Goal: Task Accomplishment & Management: Use online tool/utility

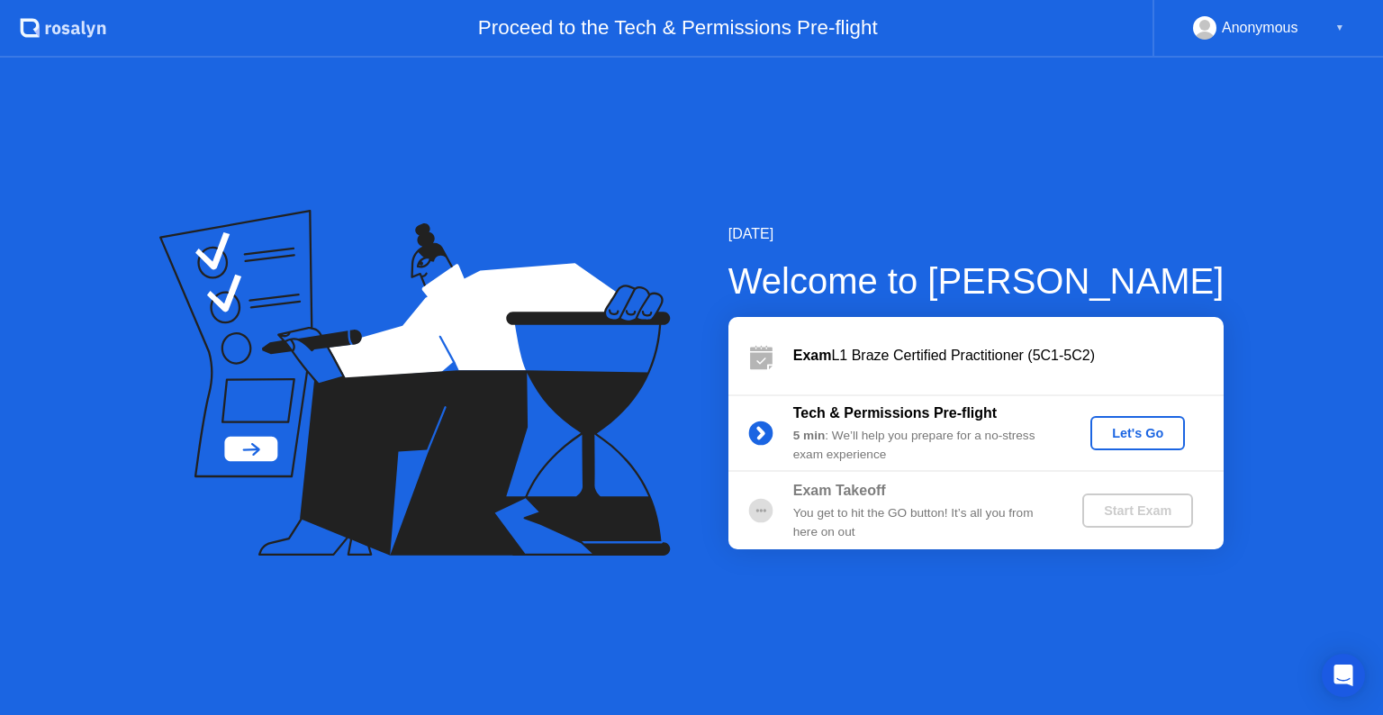
click at [1117, 436] on div "Let's Go" at bounding box center [1138, 433] width 80 height 14
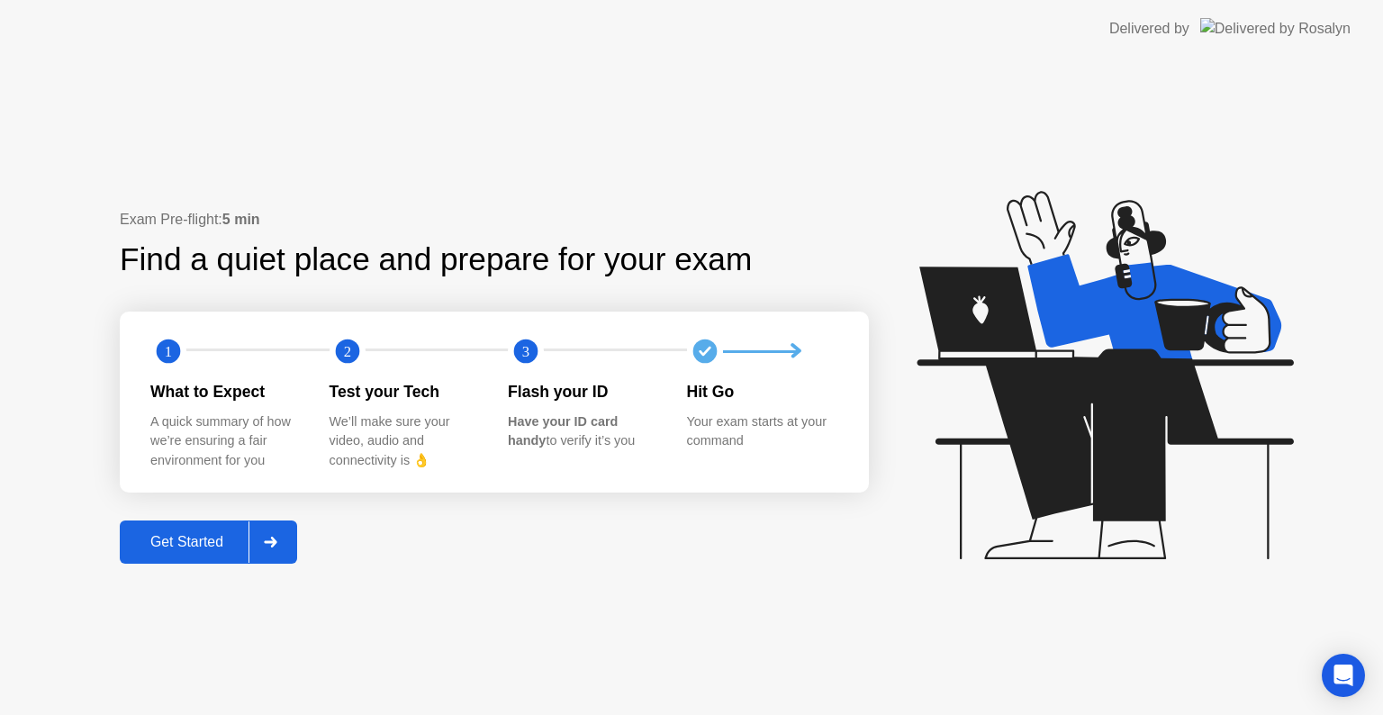
click at [205, 543] on div "Get Started" at bounding box center [186, 542] width 123 height 16
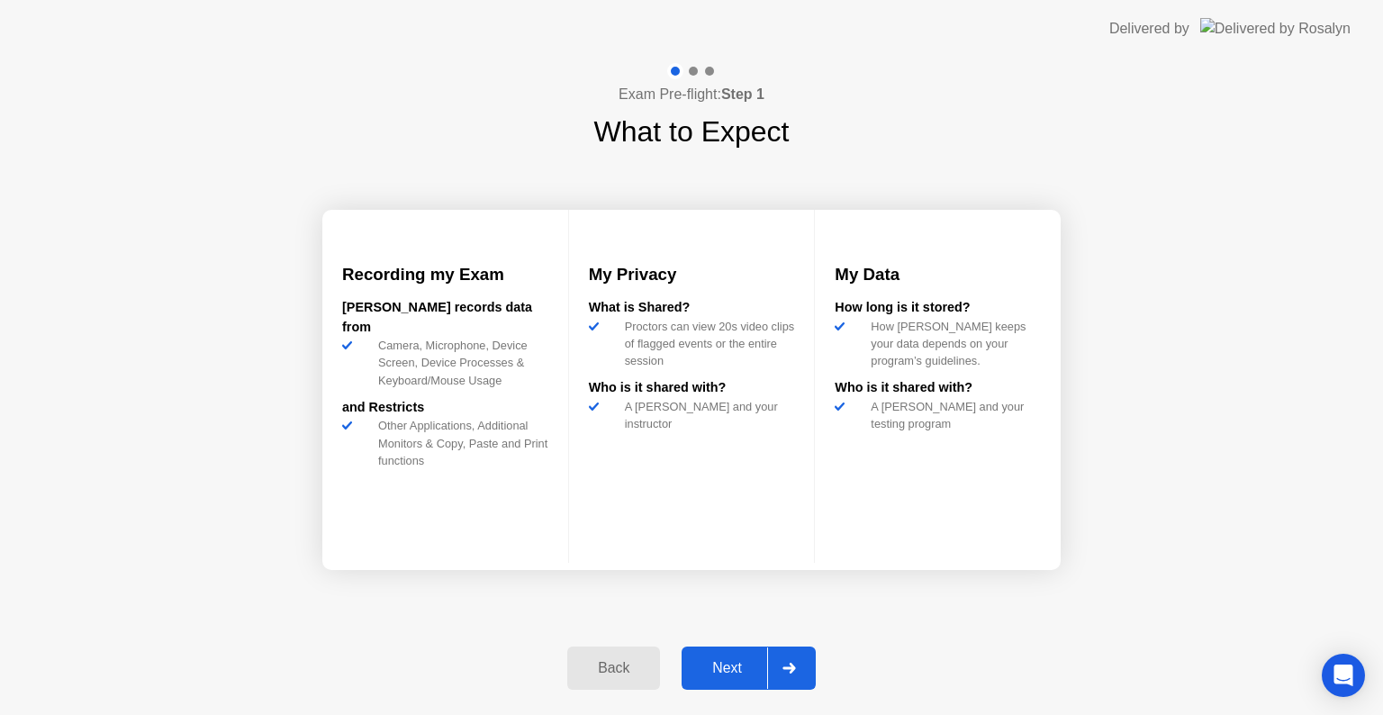
click at [735, 662] on div "Next" at bounding box center [727, 668] width 80 height 16
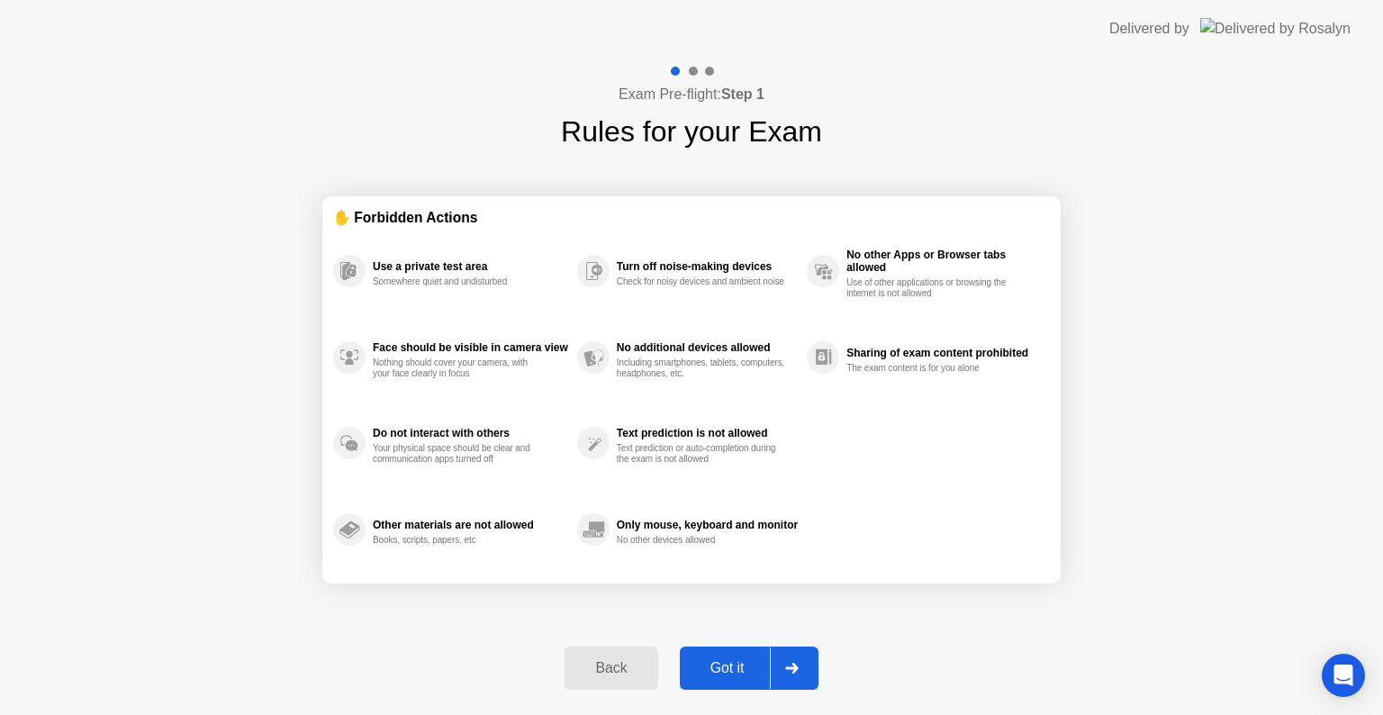
click at [706, 662] on div "Got it" at bounding box center [727, 668] width 85 height 16
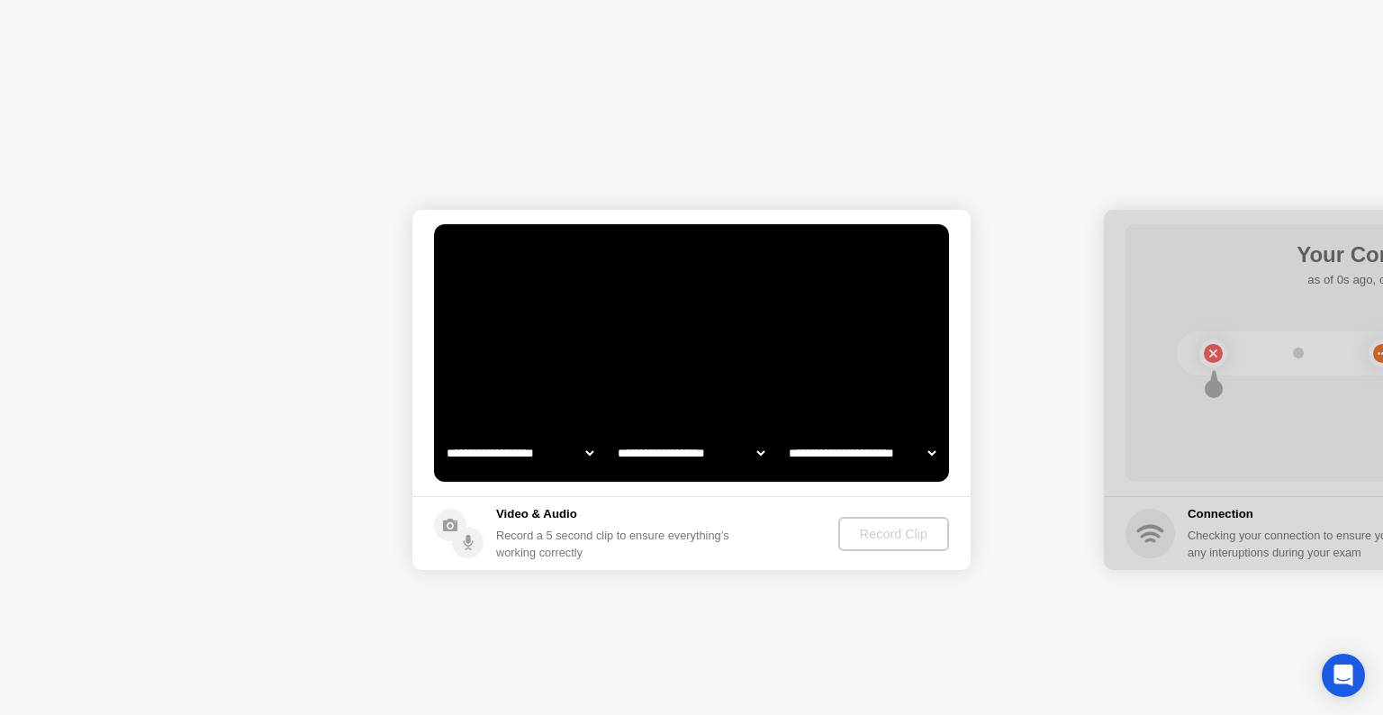
select select "**********"
select select "*******"
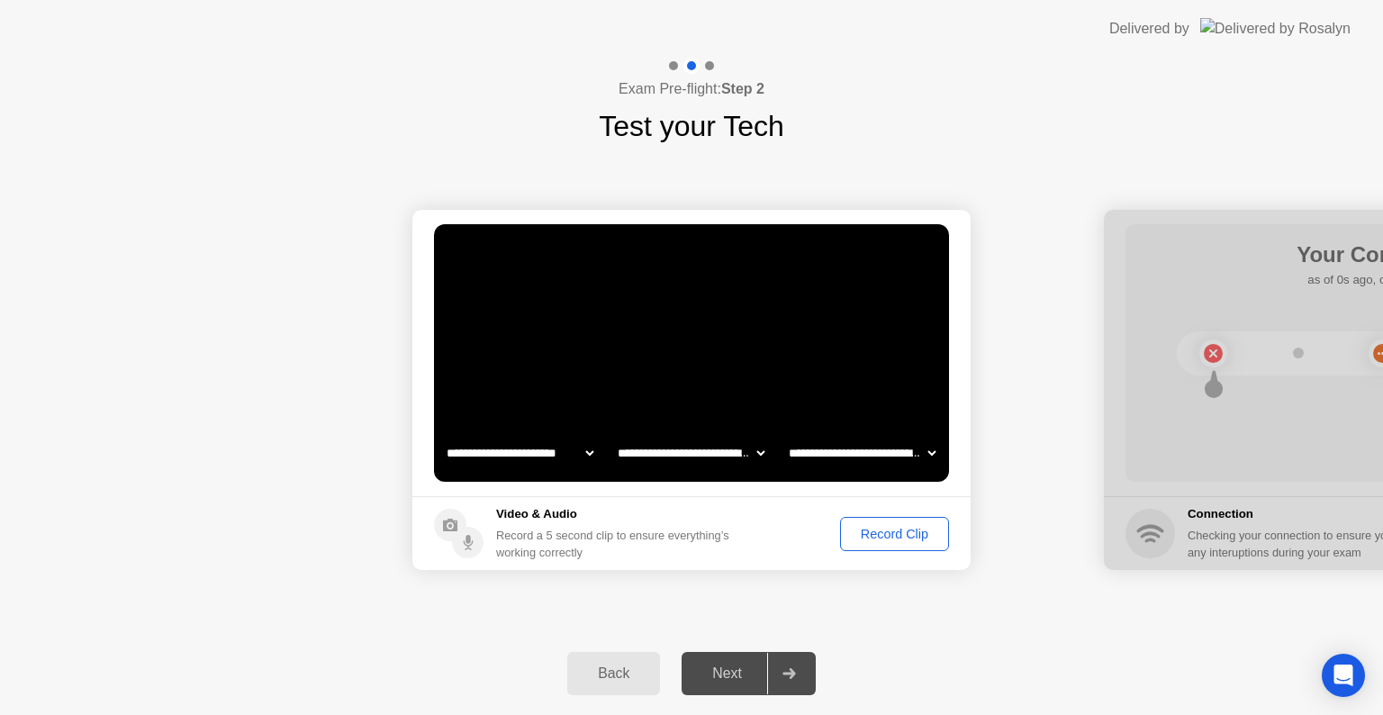
click at [890, 529] on div "Record Clip" at bounding box center [894, 534] width 96 height 14
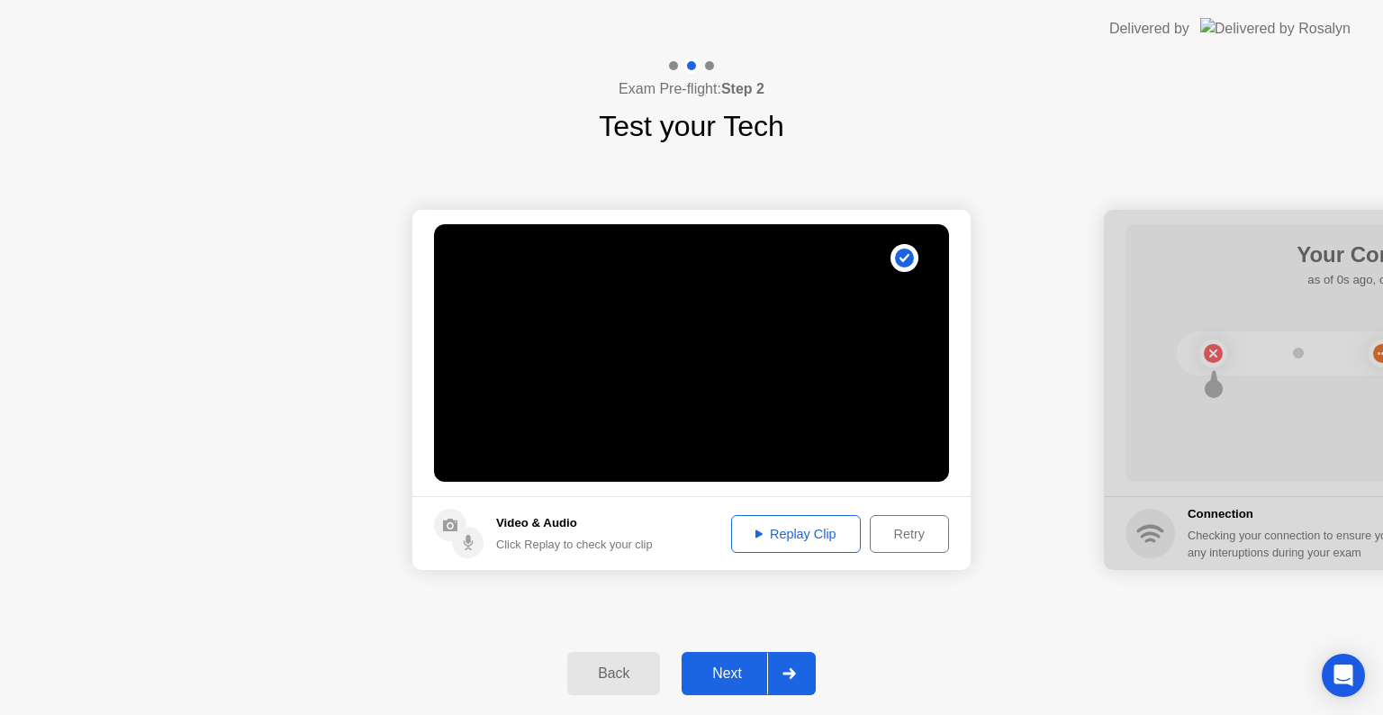
click at [794, 529] on div "Replay Clip" at bounding box center [795, 534] width 117 height 14
click at [728, 666] on div "Next" at bounding box center [727, 673] width 80 height 16
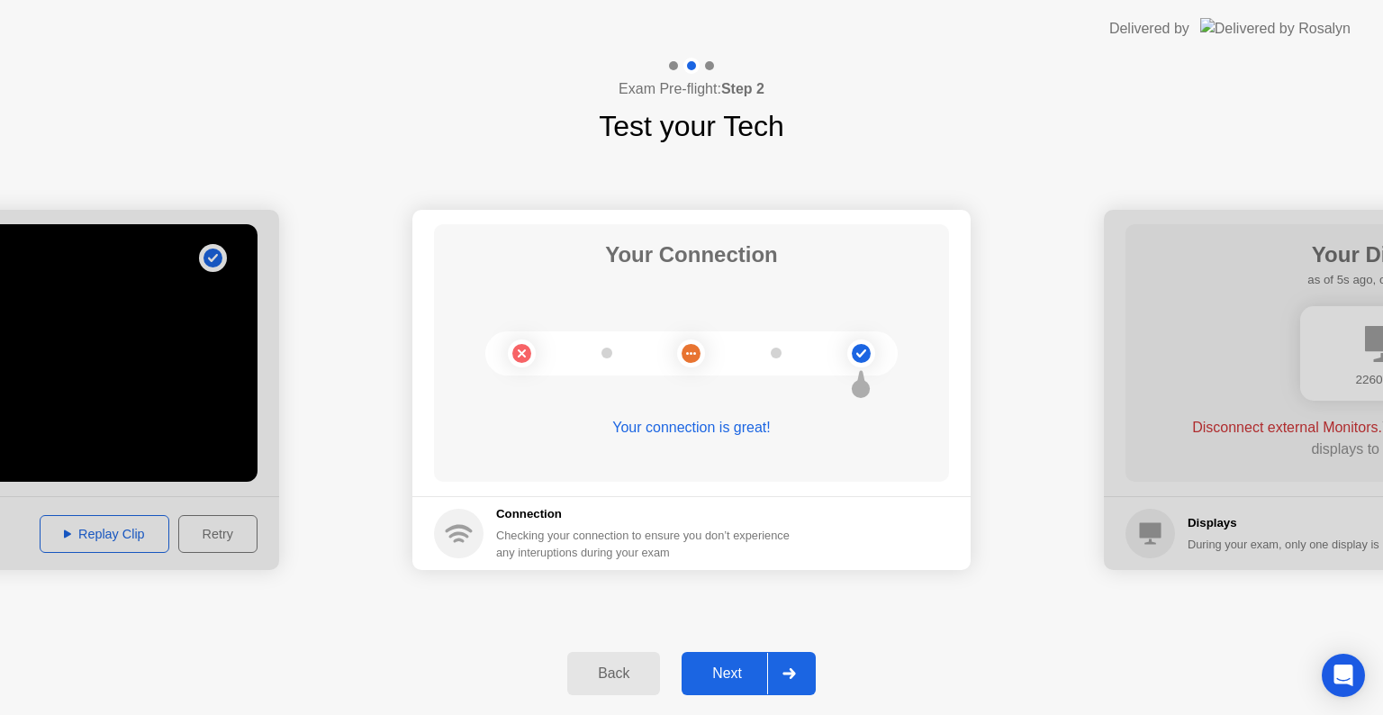
click at [737, 674] on div "Next" at bounding box center [727, 673] width 80 height 16
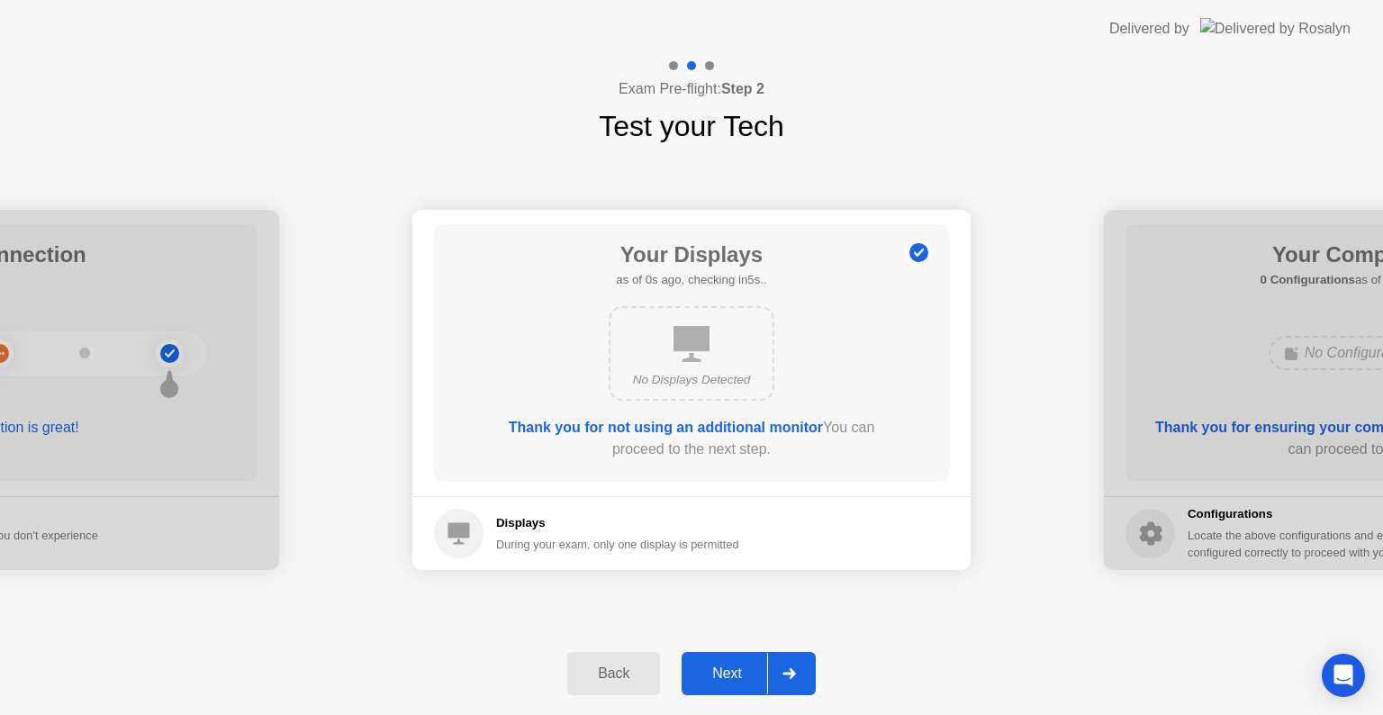
click at [720, 674] on div "Next" at bounding box center [727, 673] width 80 height 16
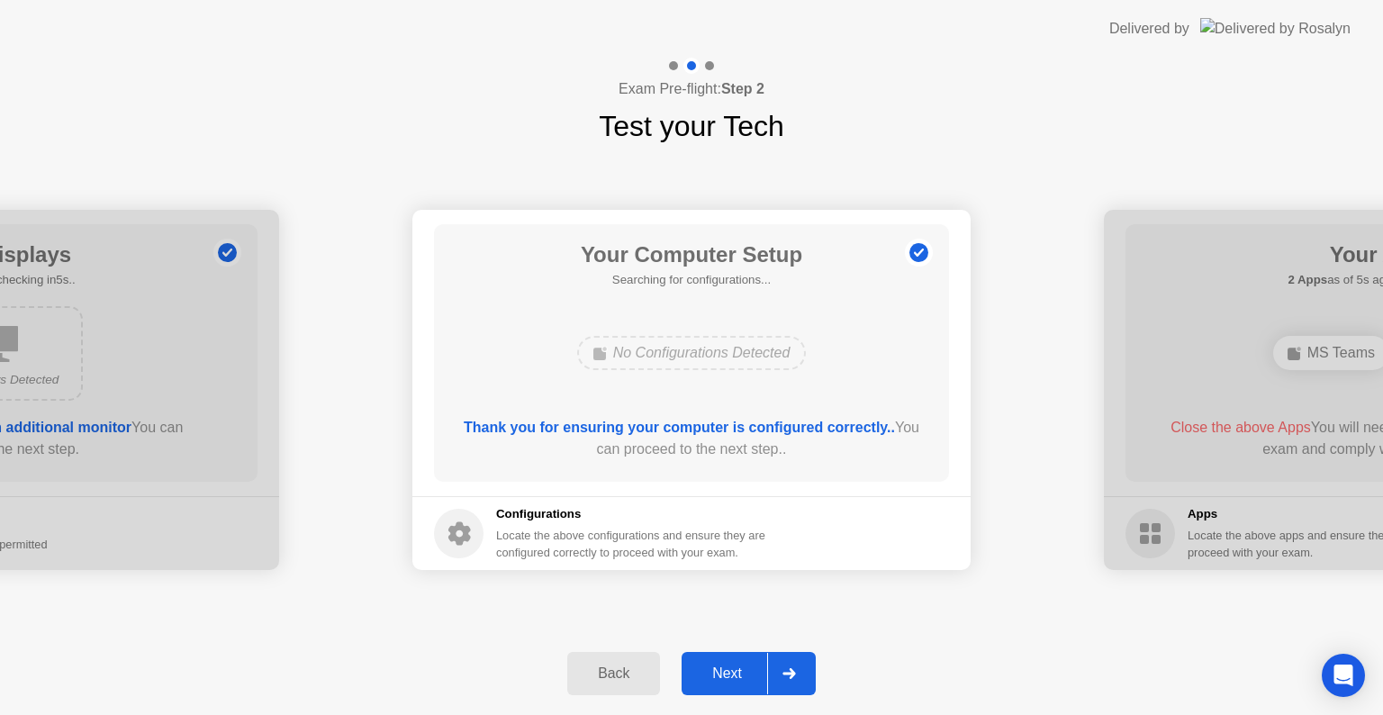
click at [721, 672] on div "Next" at bounding box center [727, 673] width 80 height 16
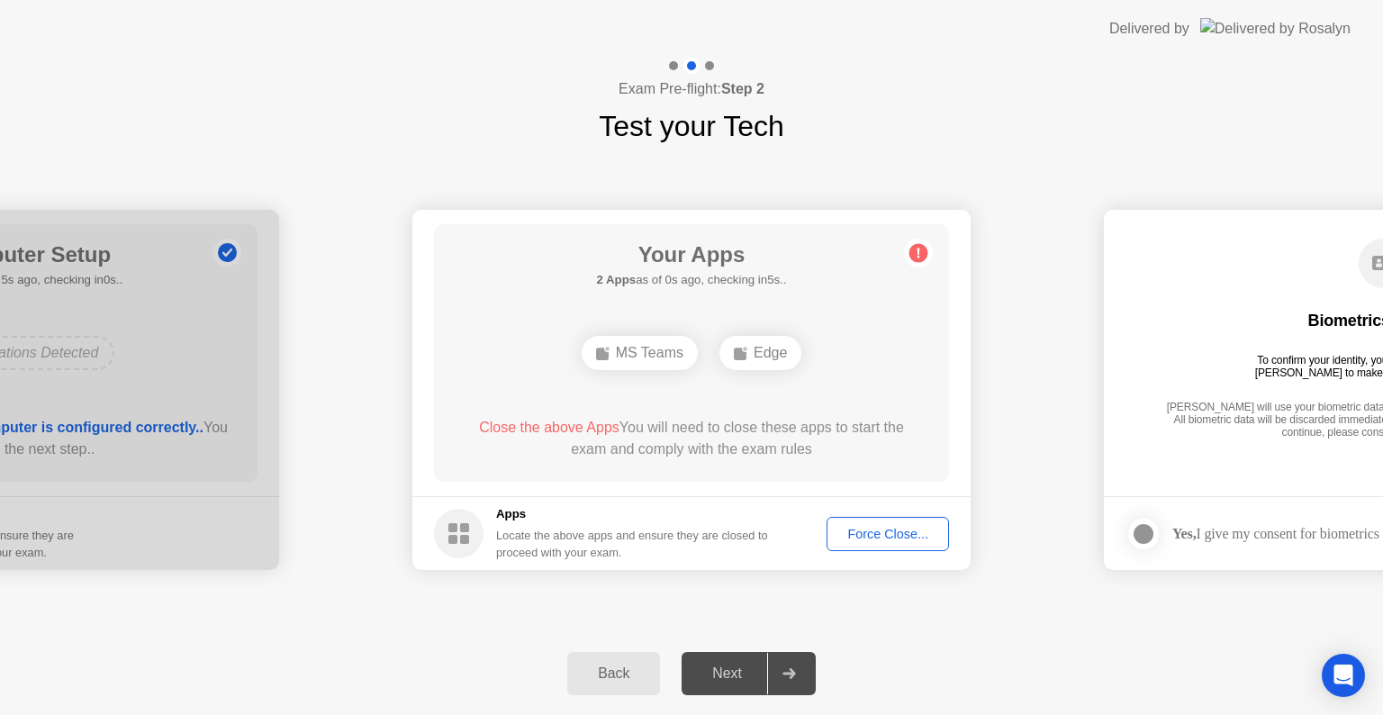
click at [901, 623] on div "**********" at bounding box center [691, 390] width 1383 height 484
click at [611, 667] on div "Back" at bounding box center [614, 673] width 82 height 16
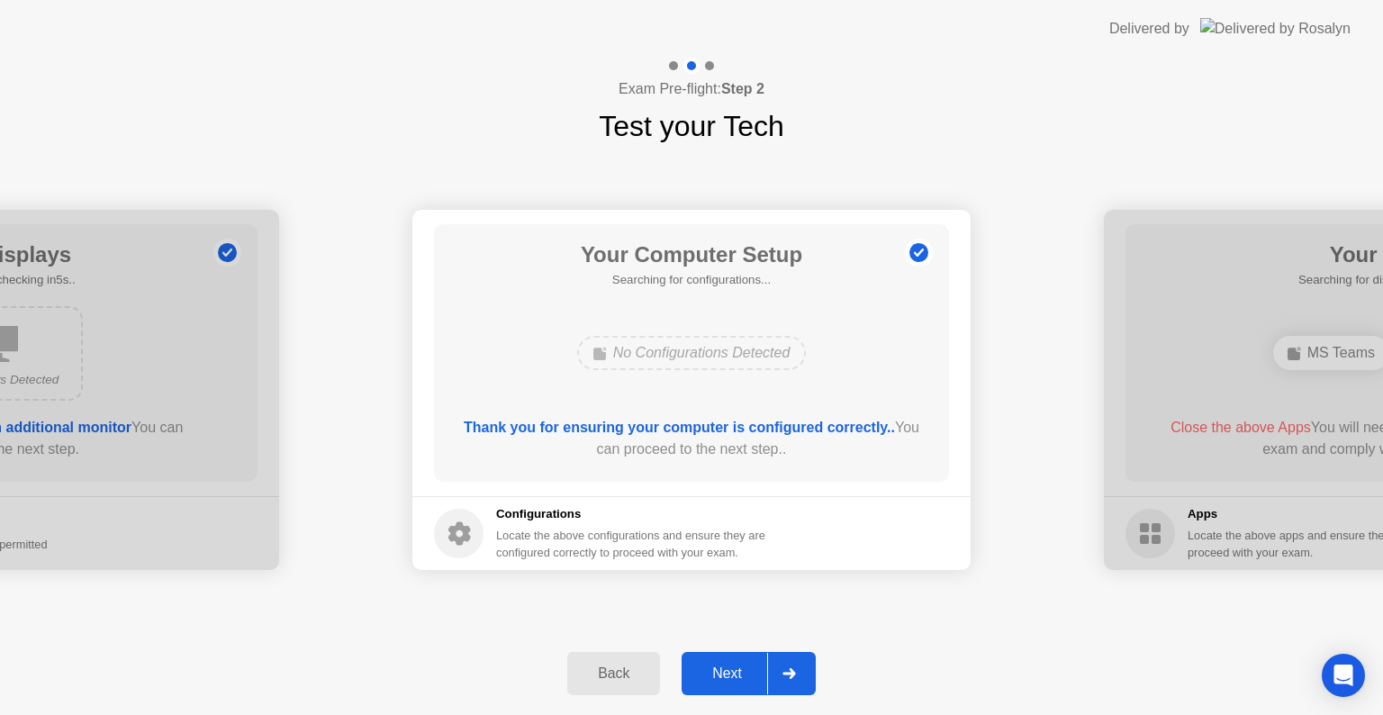
click at [719, 674] on div "Next" at bounding box center [727, 673] width 80 height 16
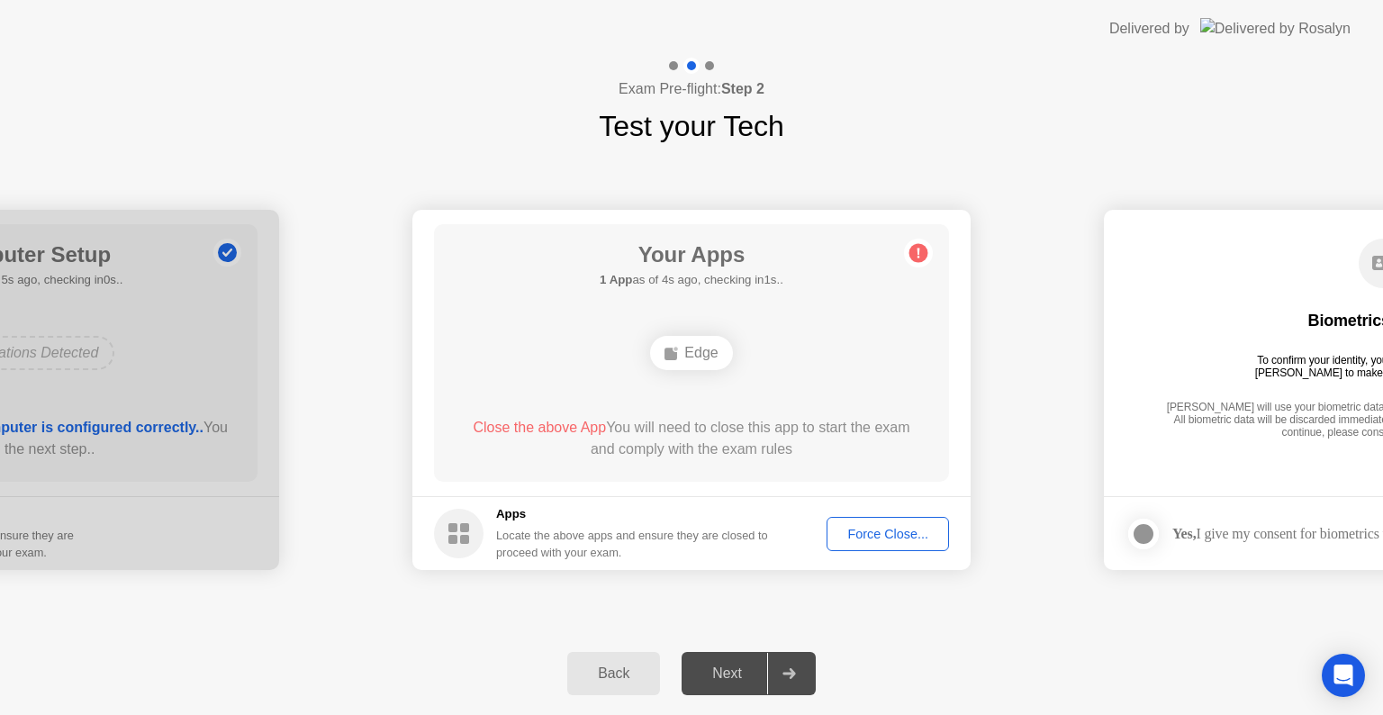
click at [927, 669] on div "Back Next" at bounding box center [691, 673] width 1383 height 83
click at [916, 664] on div "Back Next" at bounding box center [691, 673] width 1383 height 83
click at [882, 535] on div "Force Close..." at bounding box center [888, 534] width 110 height 14
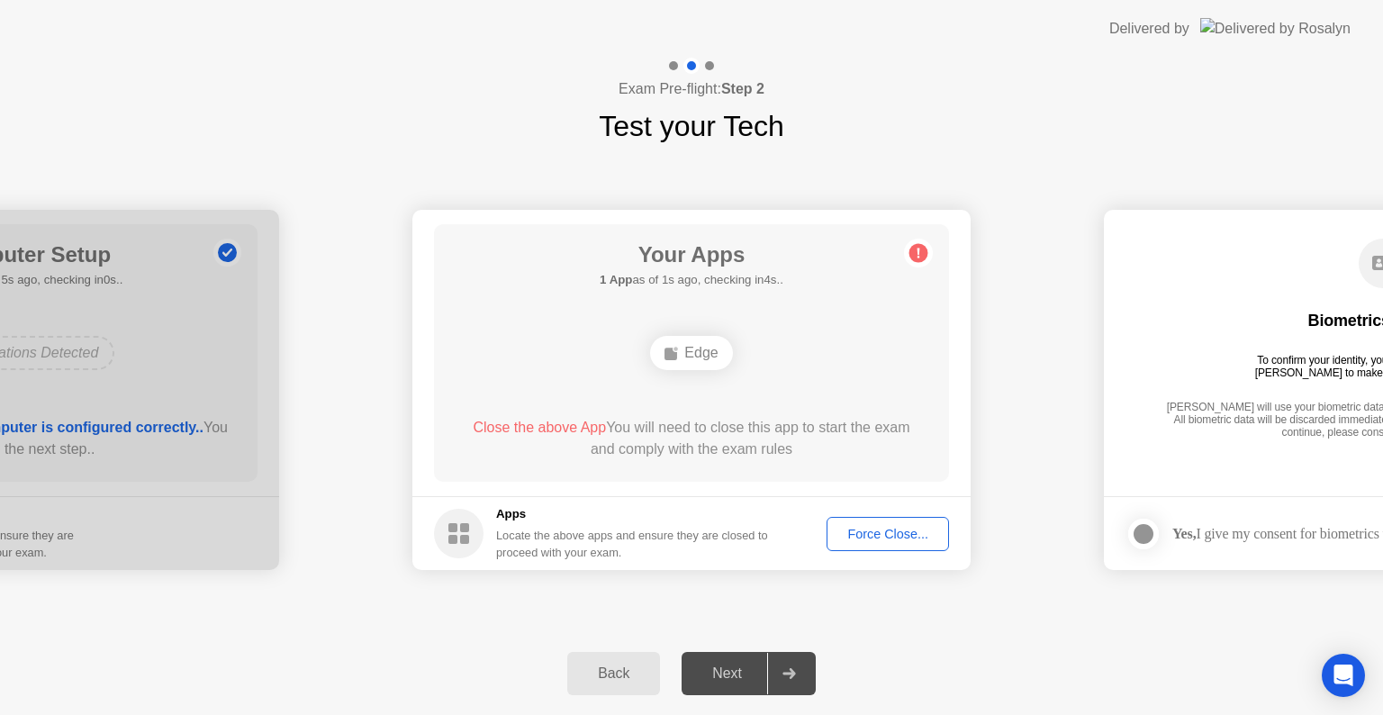
click at [863, 527] on div "Force Close..." at bounding box center [888, 534] width 110 height 14
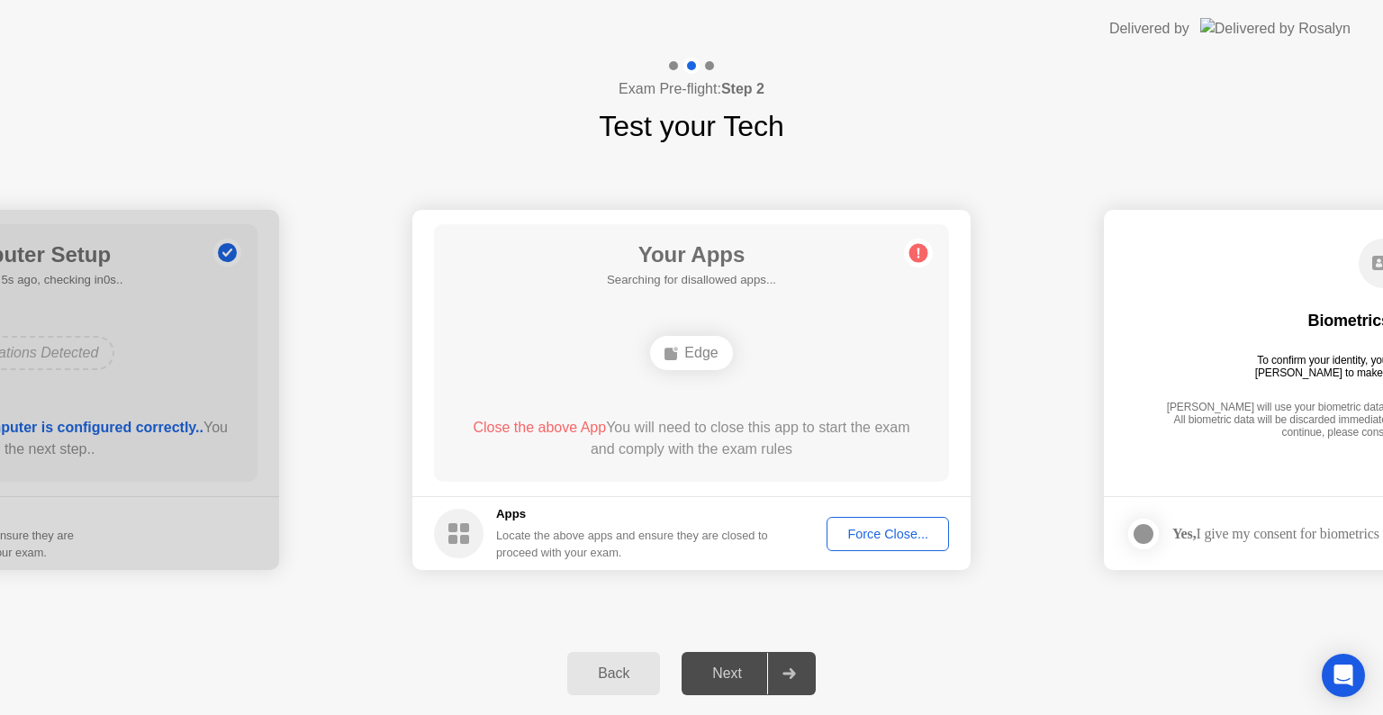
click at [918, 252] on icon at bounding box center [919, 254] width 3 height 10
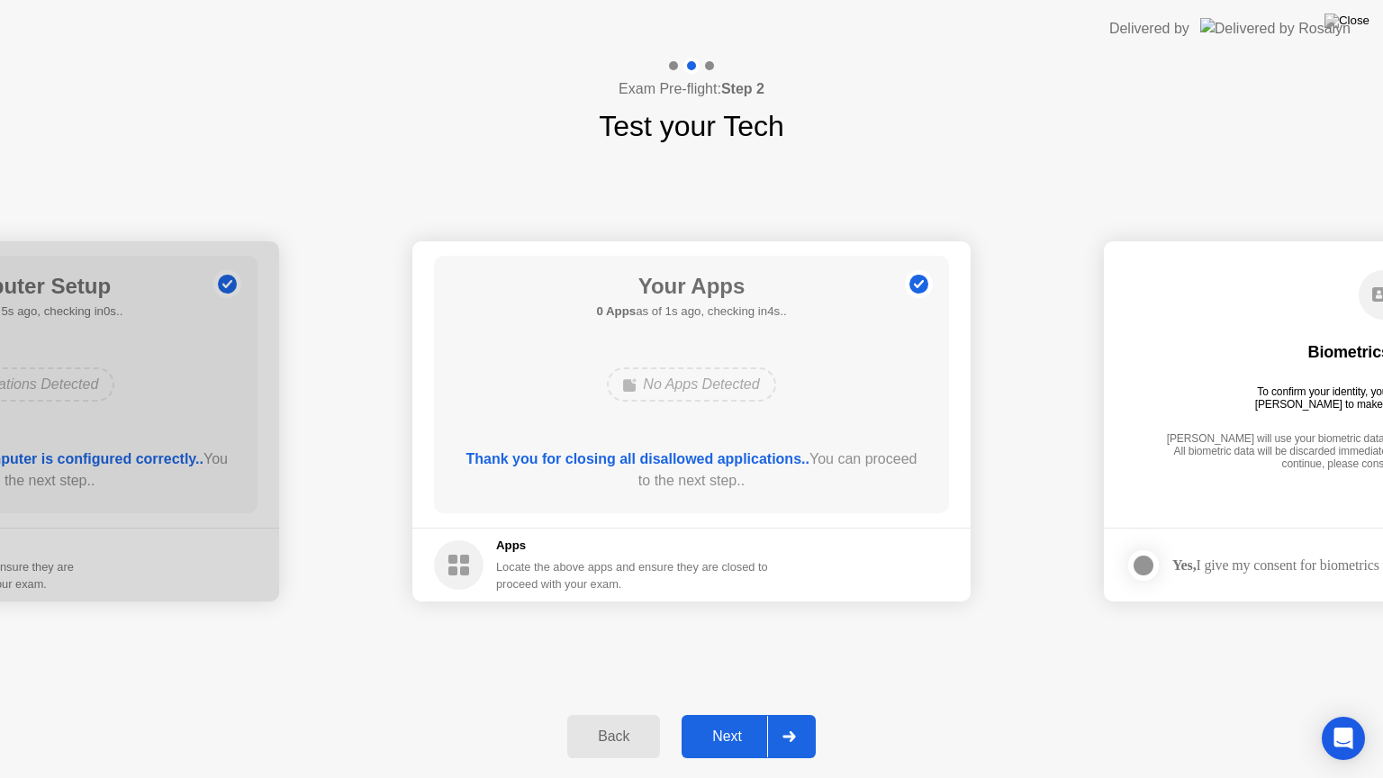
click at [619, 714] on div "Back" at bounding box center [614, 736] width 82 height 16
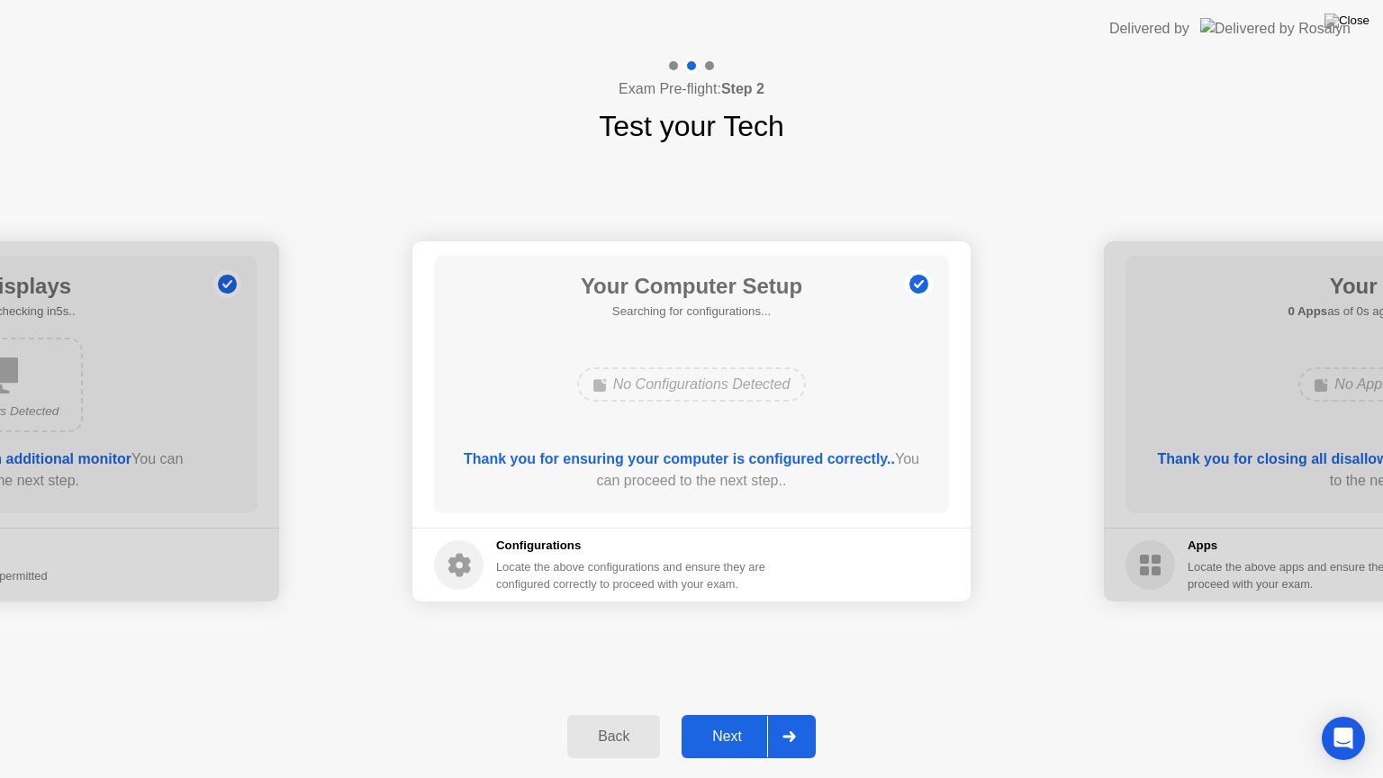
click at [712, 714] on div "Next" at bounding box center [727, 736] width 80 height 16
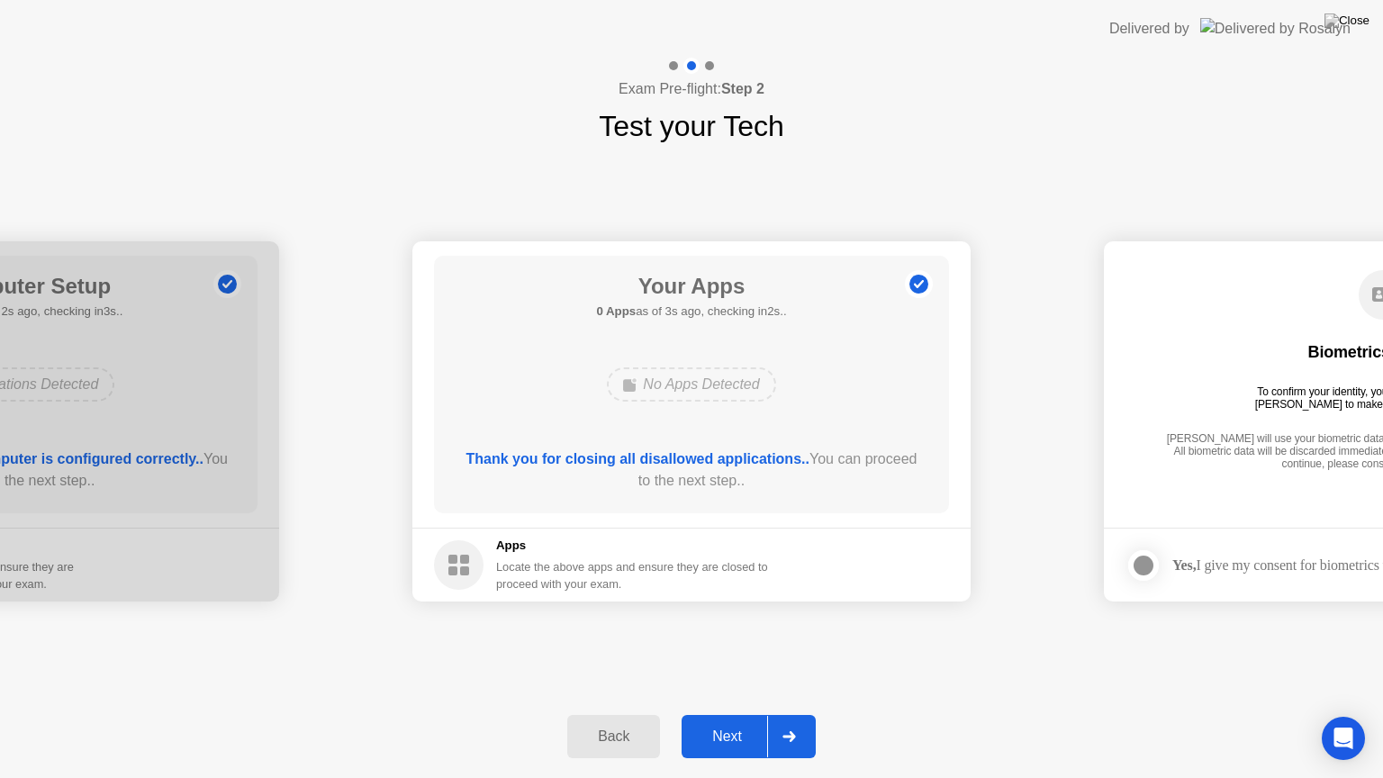
click at [732, 714] on div "Next" at bounding box center [727, 736] width 80 height 16
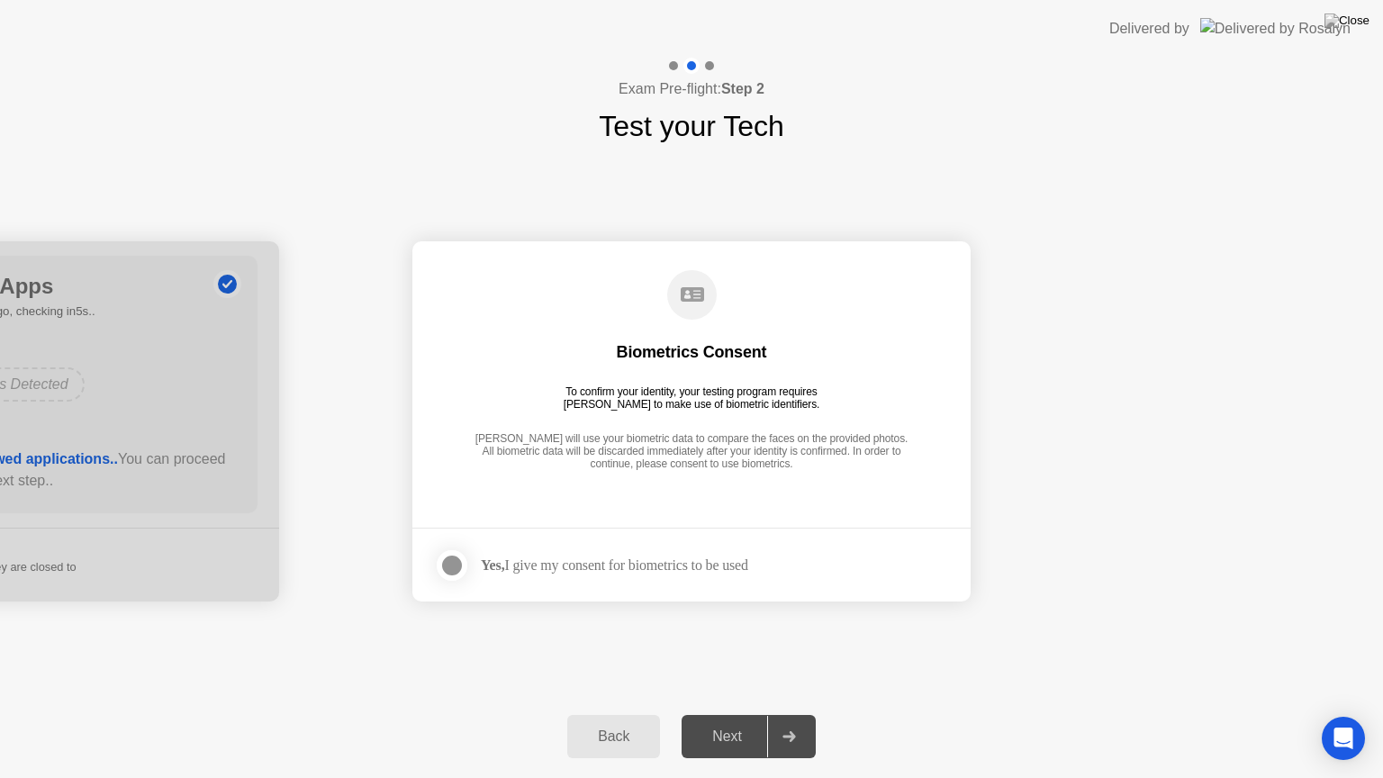
click at [455, 562] on div at bounding box center [452, 566] width 22 height 22
click at [719, 714] on div "Next" at bounding box center [727, 736] width 80 height 16
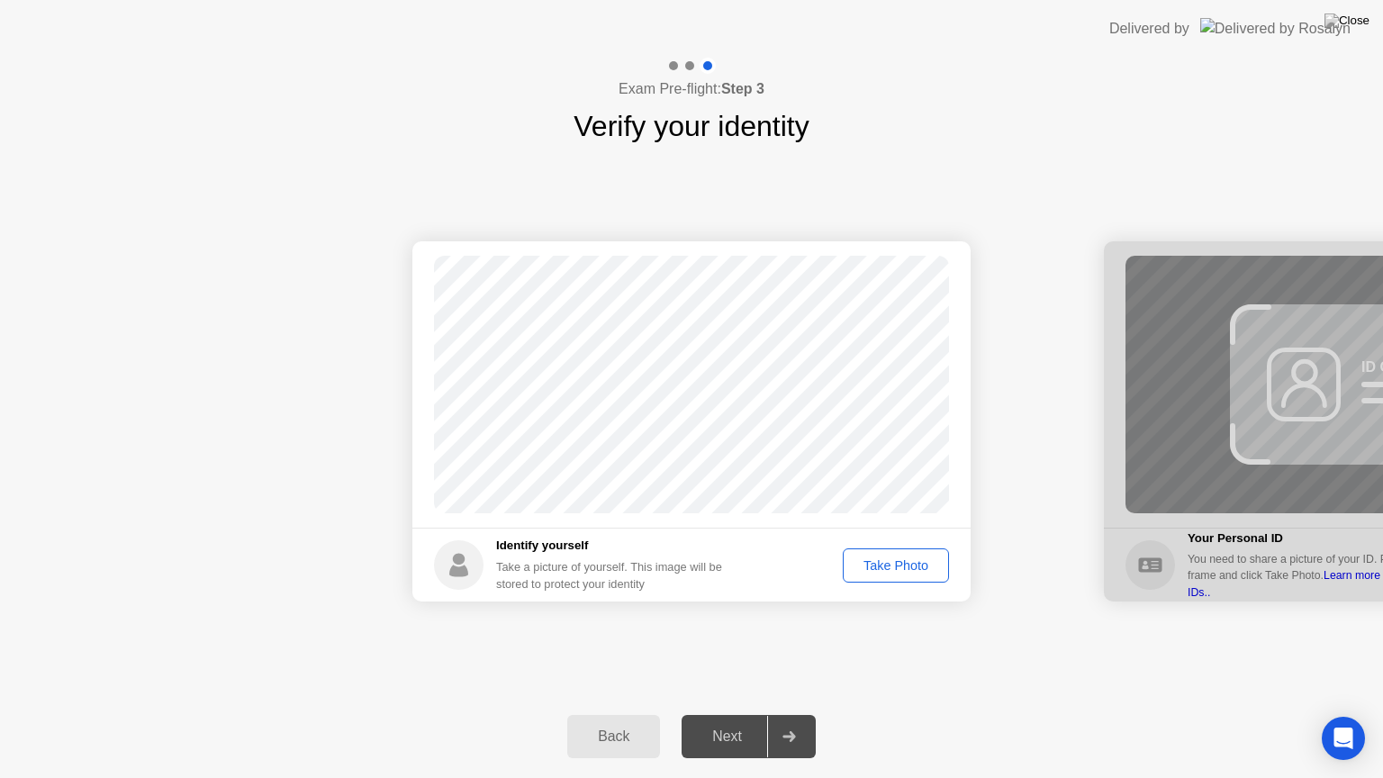
click at [882, 558] on div "Take Photo" at bounding box center [896, 565] width 94 height 14
click at [716, 714] on div "Next" at bounding box center [727, 736] width 80 height 16
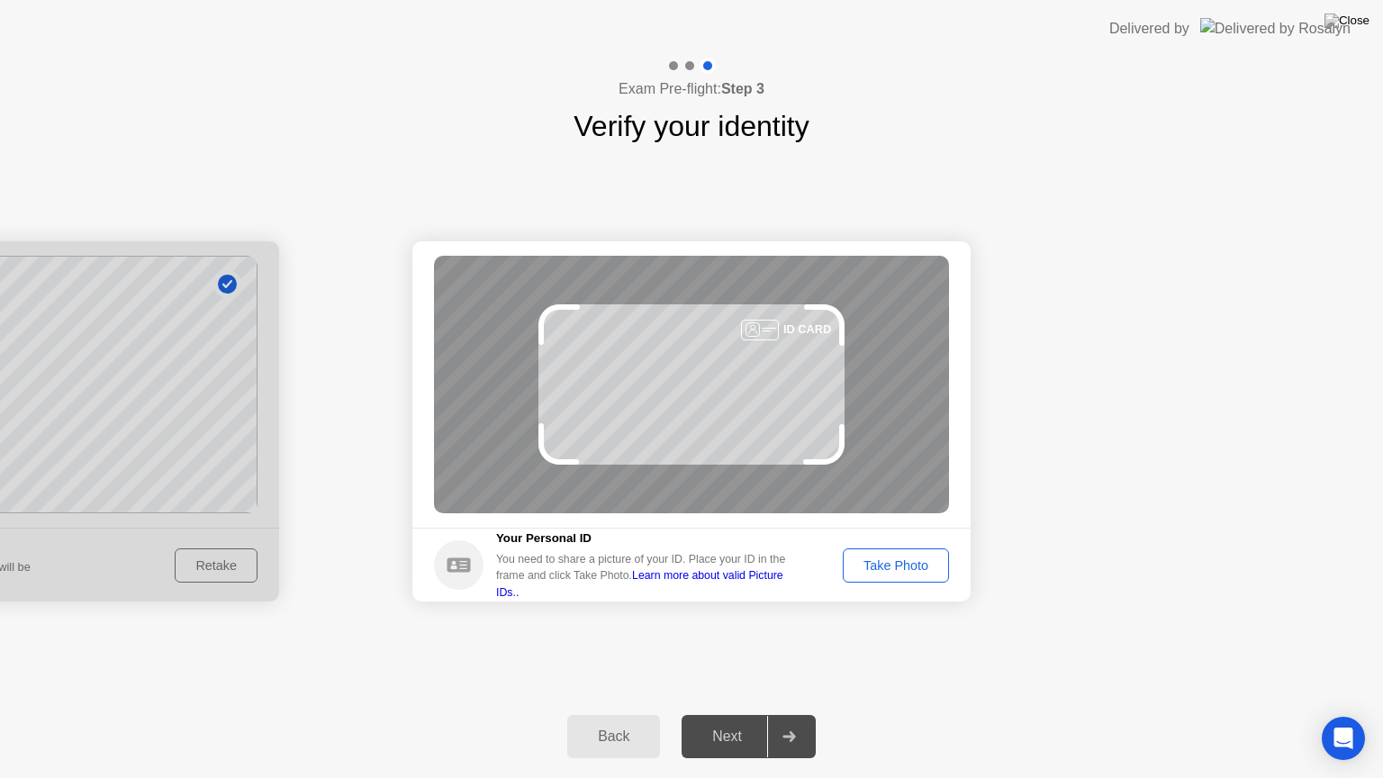
click at [912, 562] on div "Take Photo" at bounding box center [896, 565] width 94 height 14
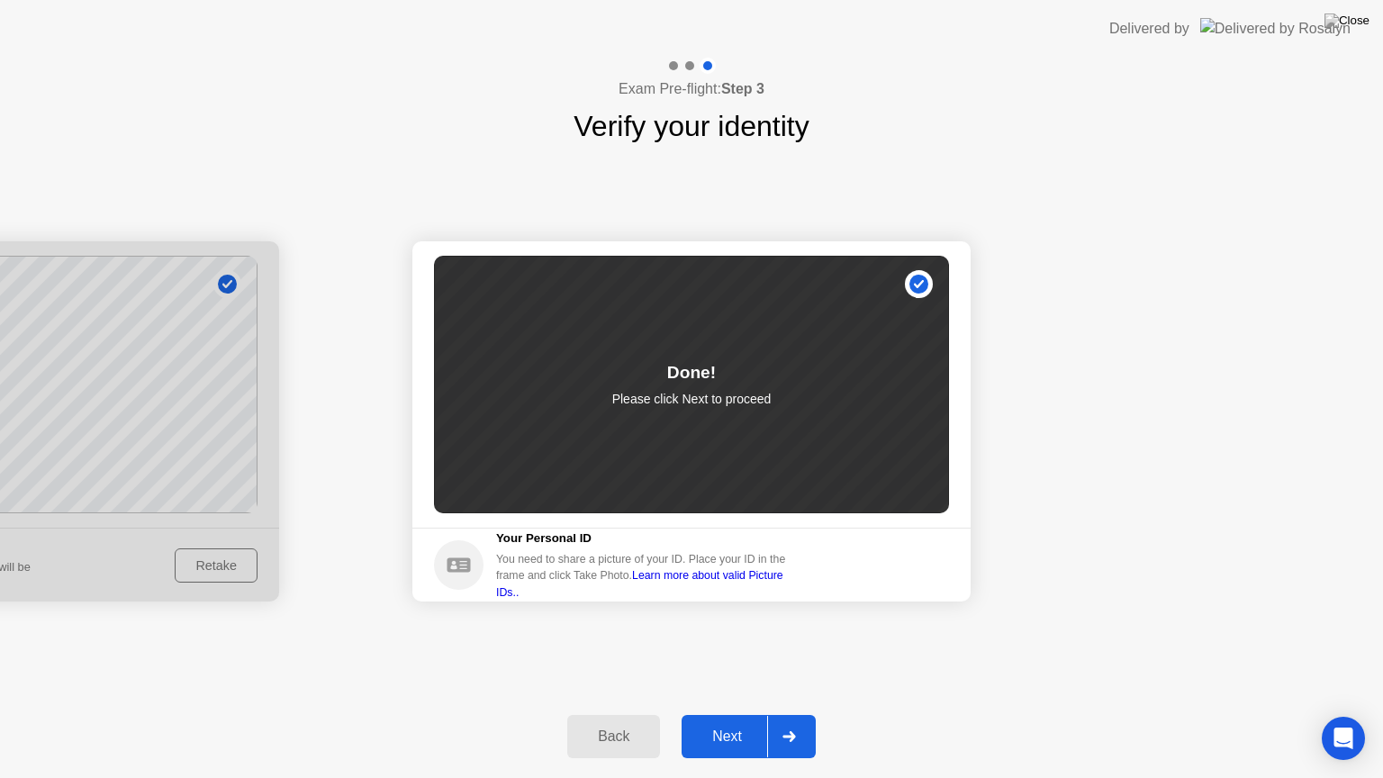
click at [717, 714] on div "Next" at bounding box center [727, 736] width 80 height 16
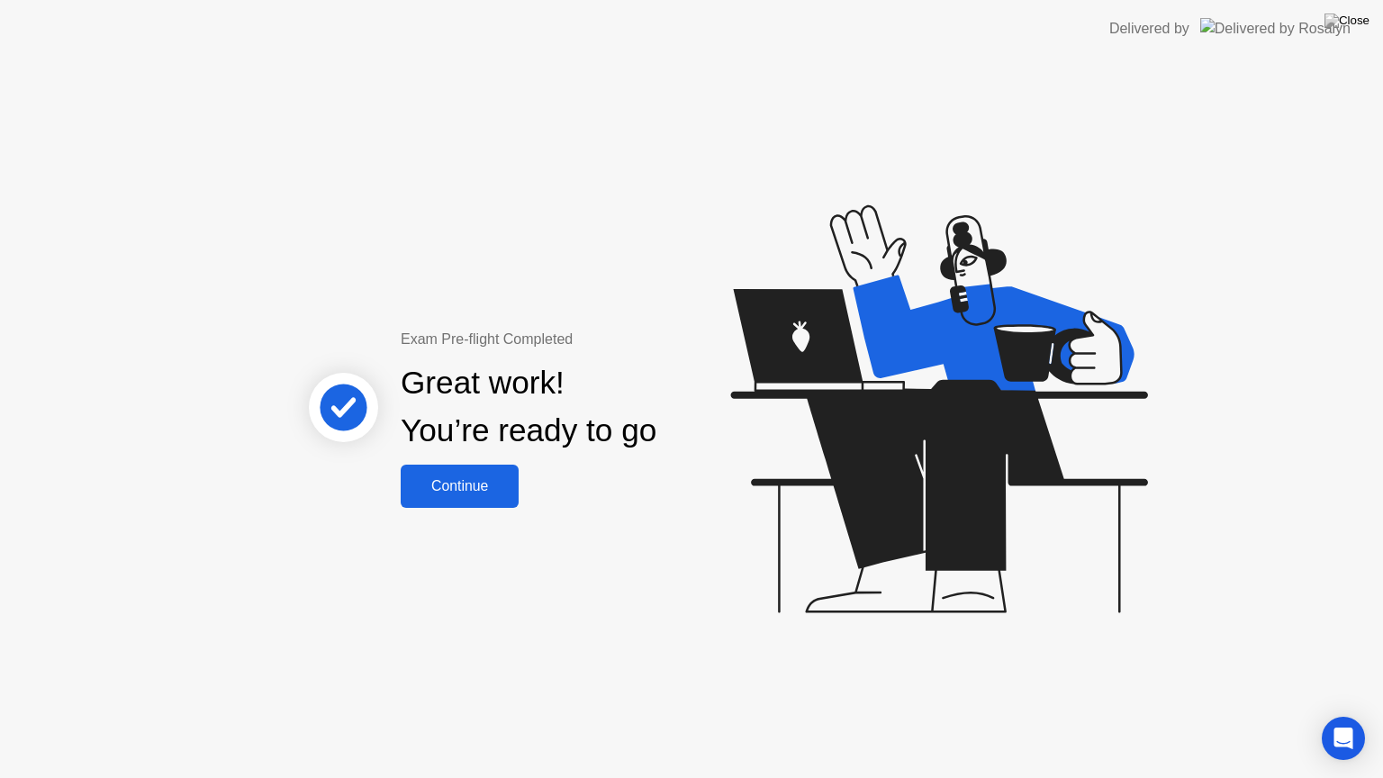
click at [483, 484] on div "Continue" at bounding box center [459, 486] width 107 height 16
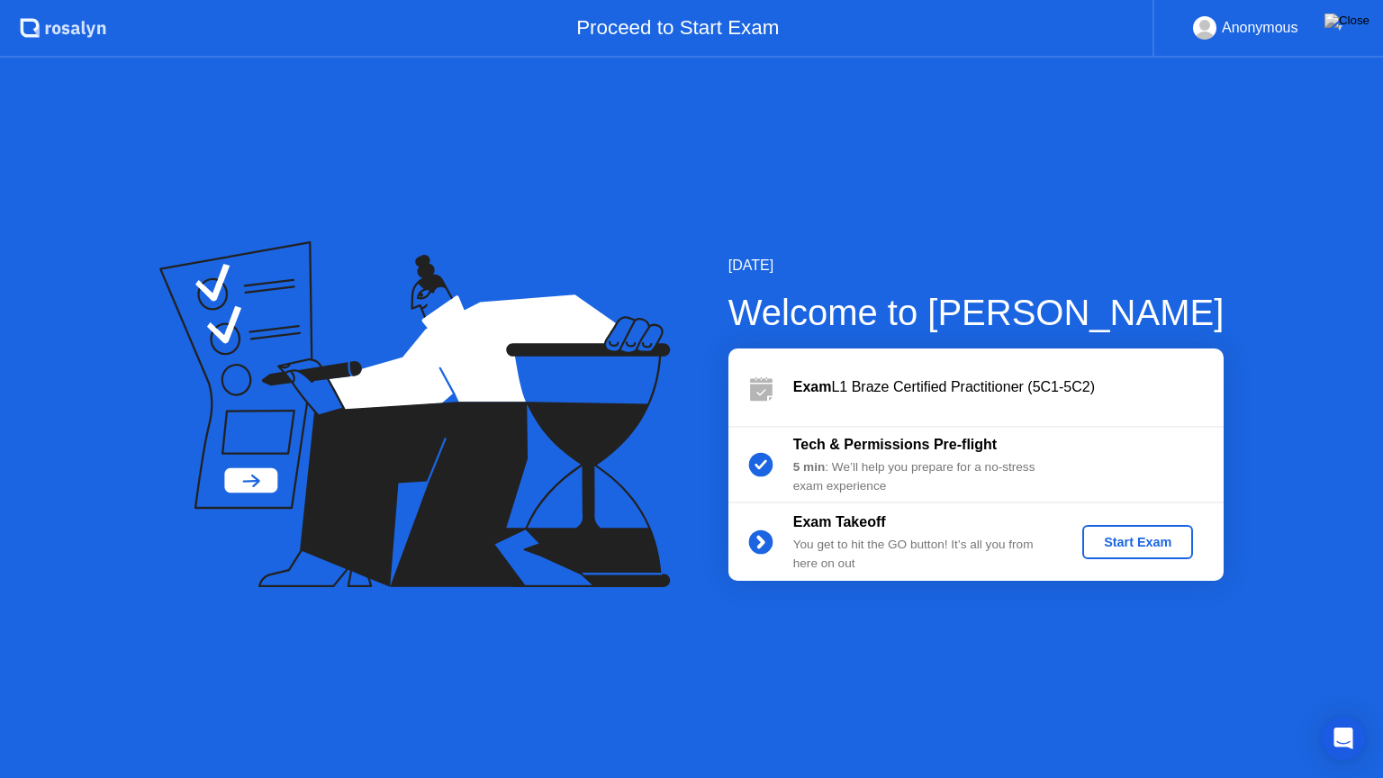
click at [1128, 539] on div "Start Exam" at bounding box center [1137, 542] width 96 height 14
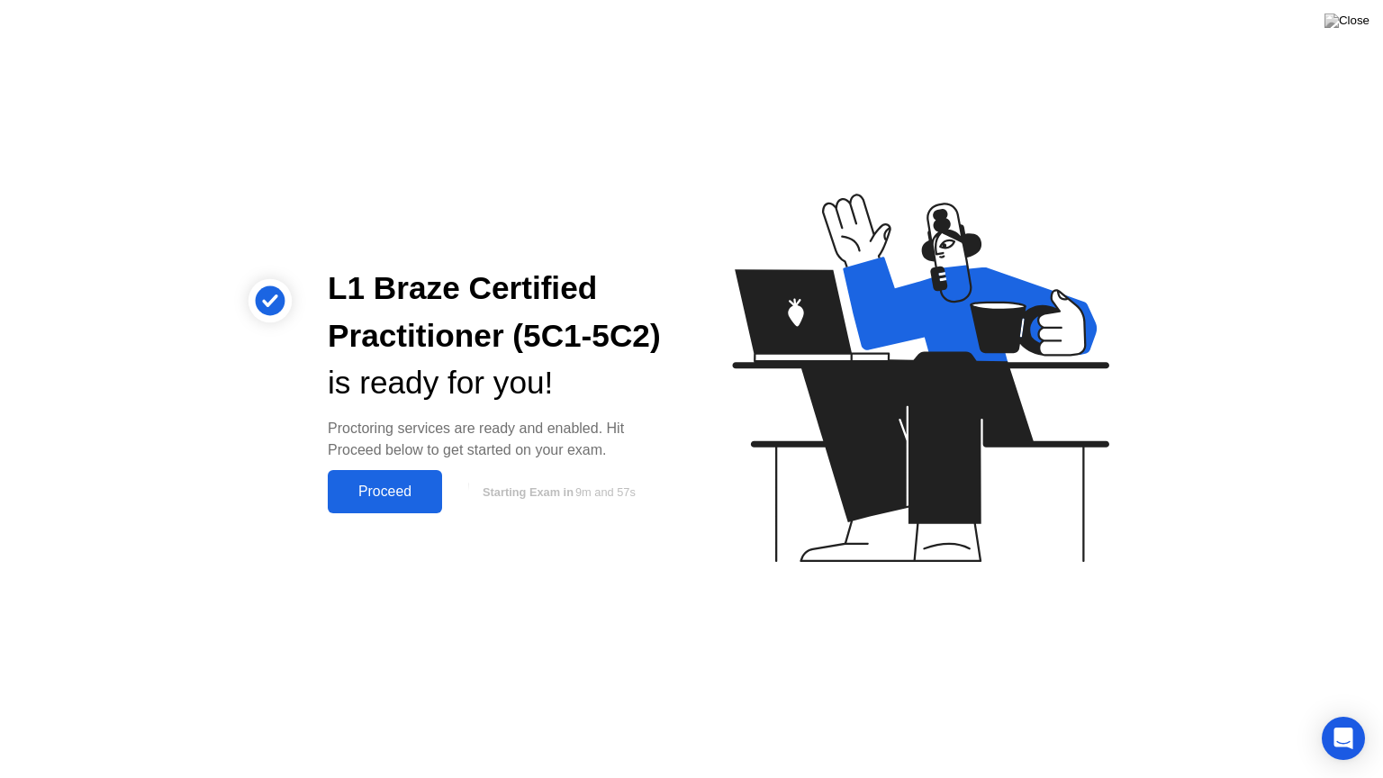
click at [405, 500] on div "Proceed" at bounding box center [385, 492] width 104 height 16
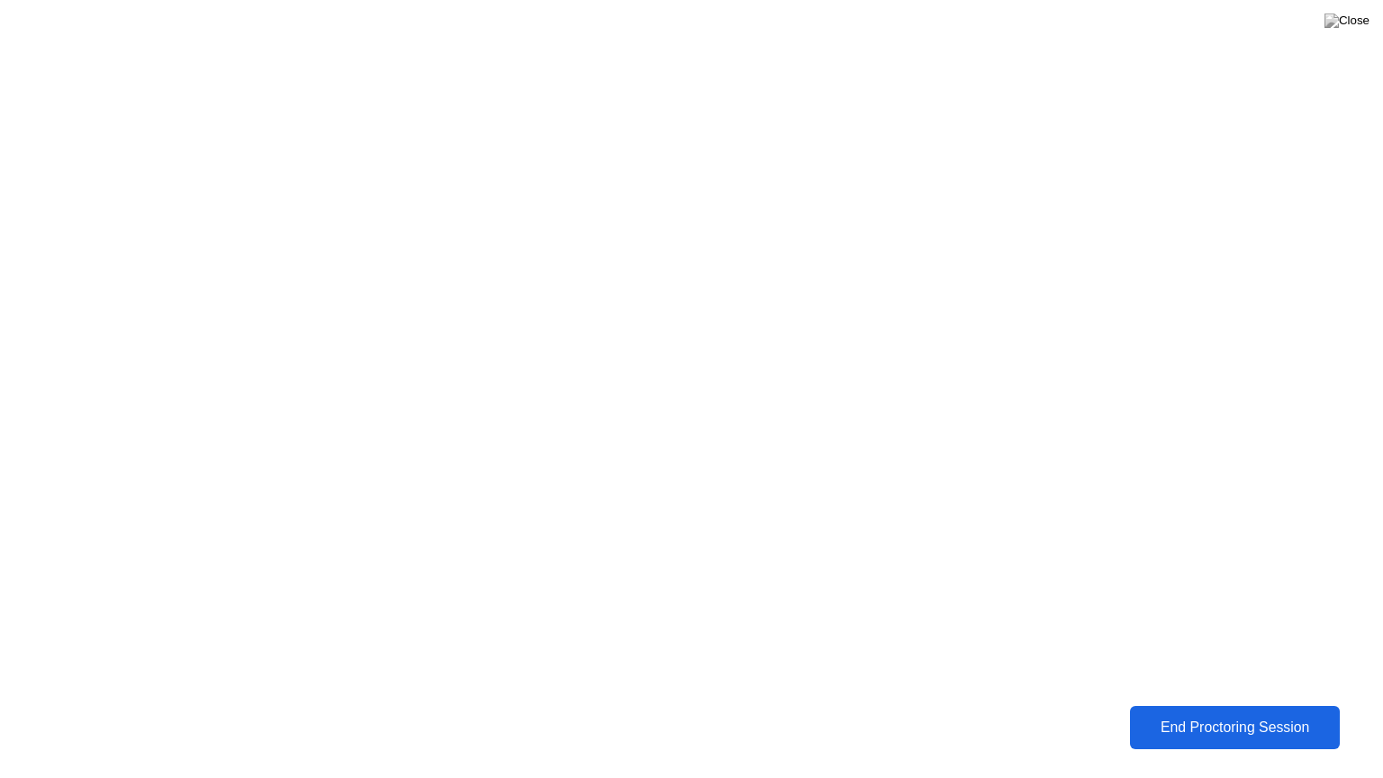
click at [1268, 714] on div "End Proctoring Session" at bounding box center [1235, 727] width 206 height 17
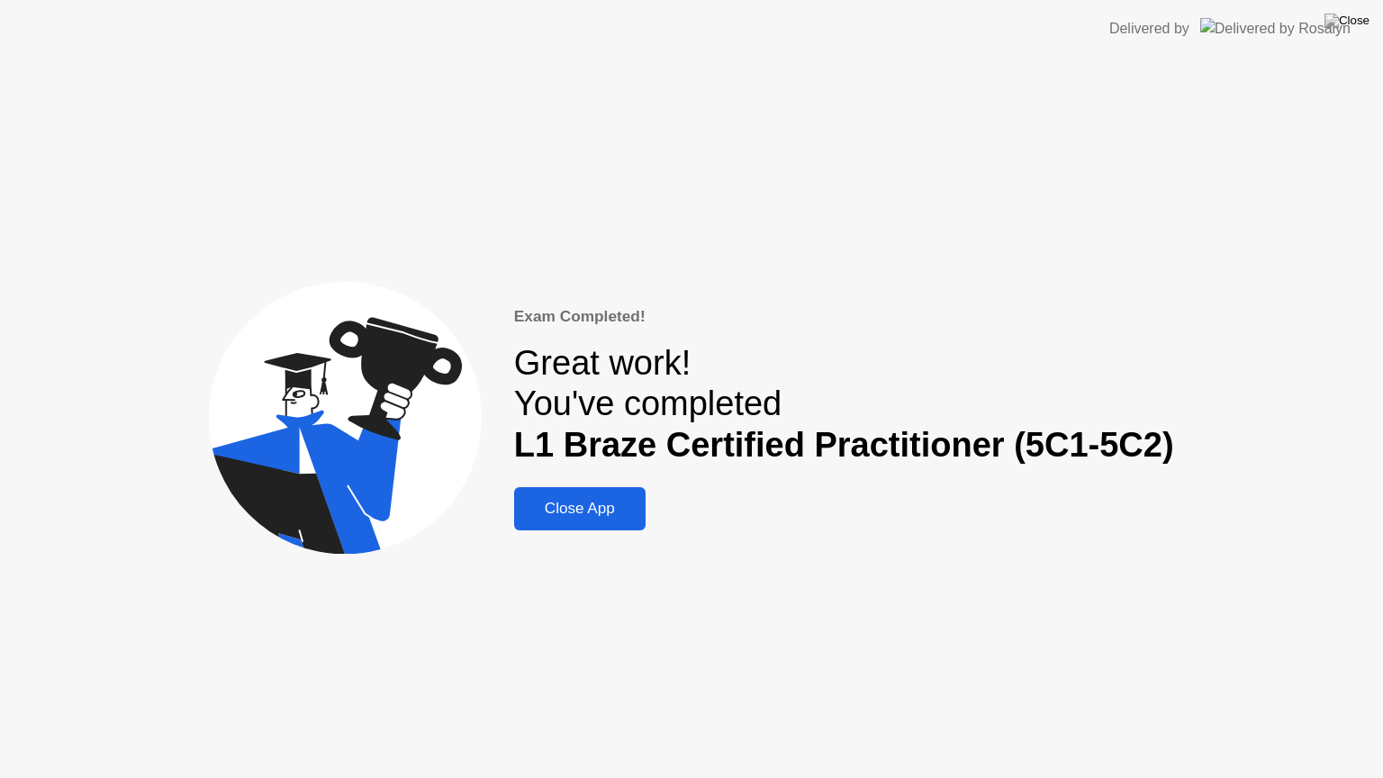
click at [602, 511] on div "Close App" at bounding box center [580, 509] width 121 height 18
